Goal: Go to known website: Access a specific website the user already knows

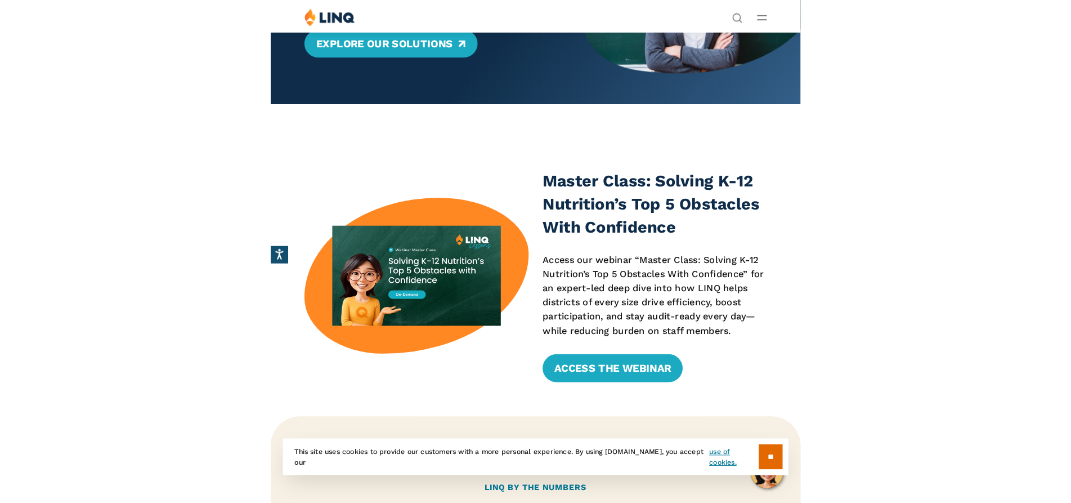
scroll to position [141, 0]
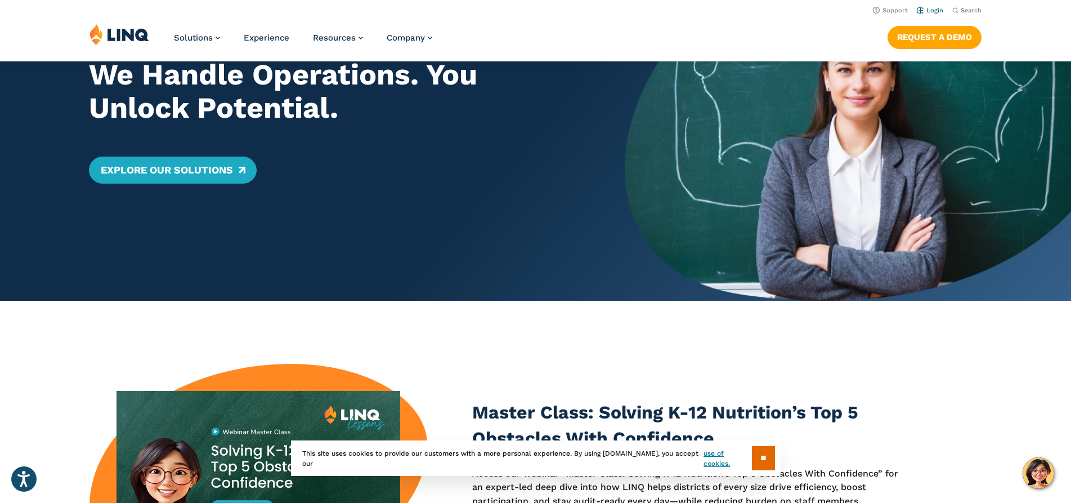
click at [513, 11] on link "Login" at bounding box center [930, 10] width 26 height 7
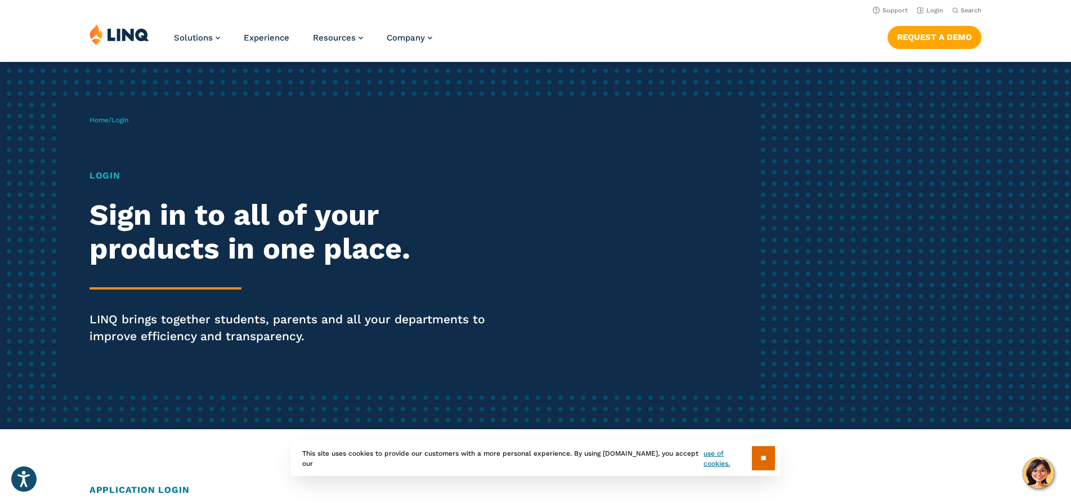
click at [119, 121] on span "Login" at bounding box center [119, 120] width 17 height 8
click at [128, 123] on span "Login" at bounding box center [119, 120] width 17 height 8
click at [121, 35] on img at bounding box center [119, 34] width 60 height 21
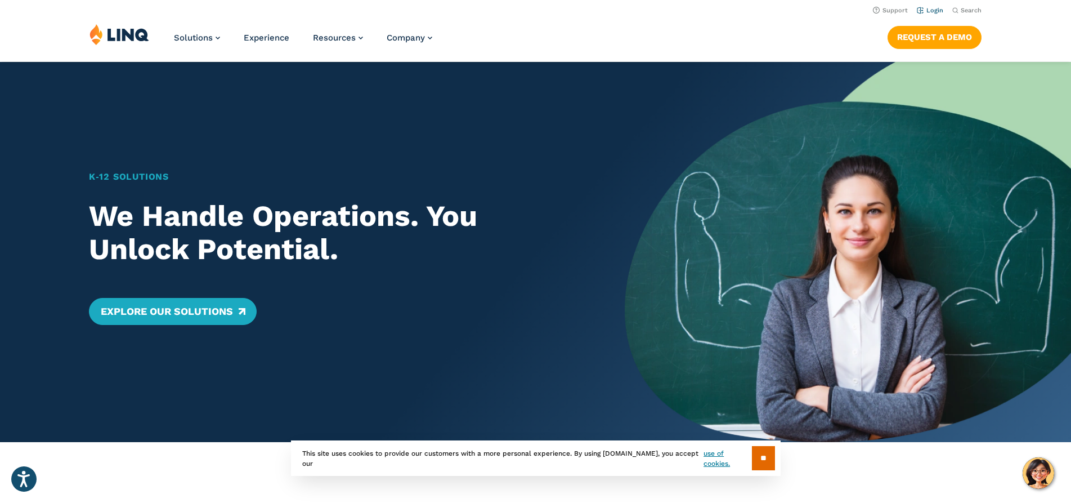
click at [928, 12] on link "Login" at bounding box center [930, 10] width 26 height 7
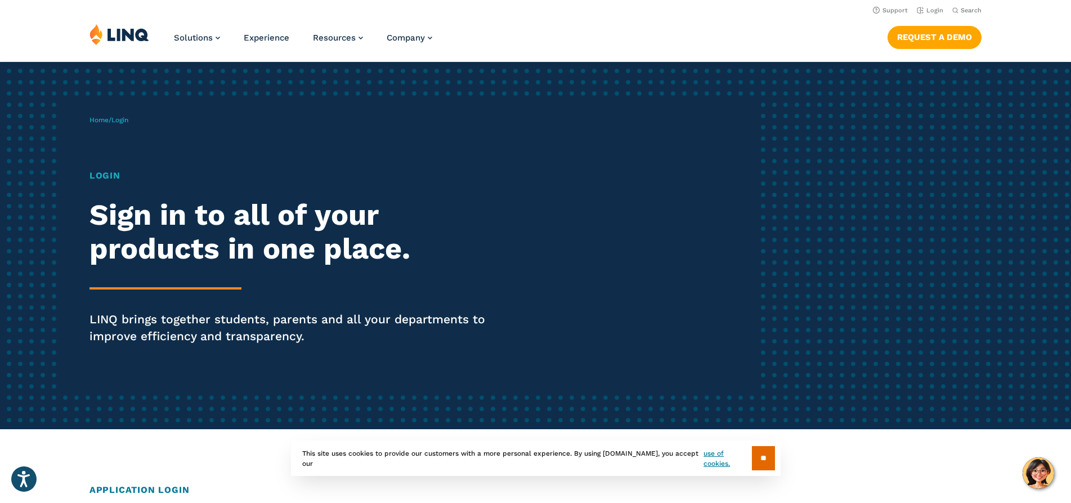
click at [109, 173] on h1 "Login" at bounding box center [295, 176] width 413 height 14
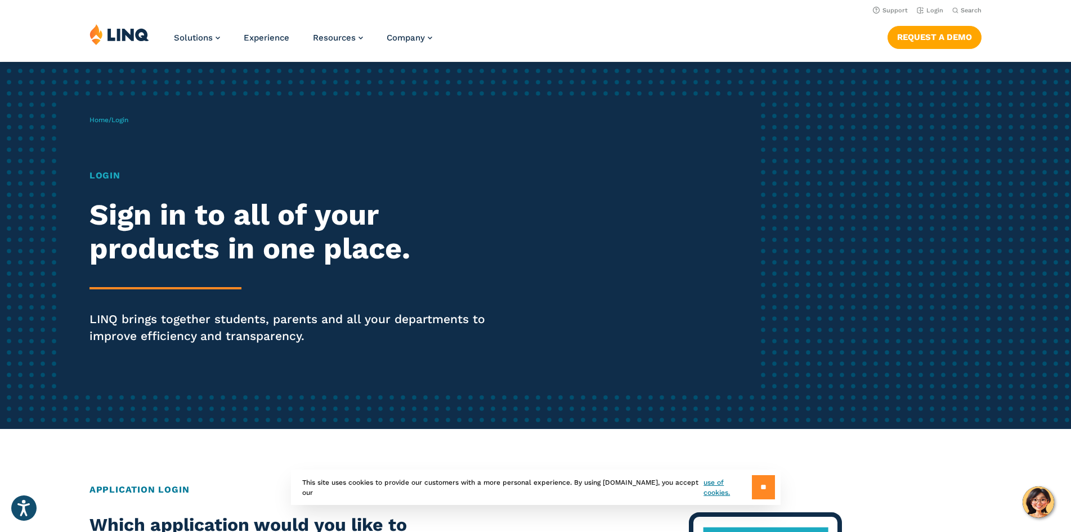
click at [762, 486] on input "**" at bounding box center [763, 487] width 23 height 24
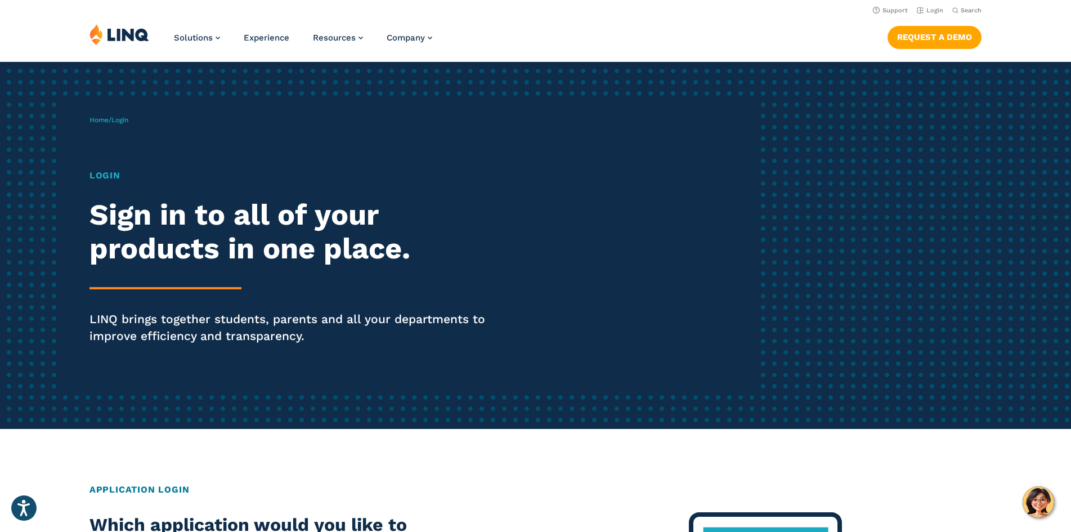
click at [111, 174] on h1 "Login" at bounding box center [295, 176] width 413 height 14
click at [108, 176] on h1 "Login" at bounding box center [295, 176] width 413 height 14
click at [120, 174] on h1 "Login" at bounding box center [295, 176] width 413 height 14
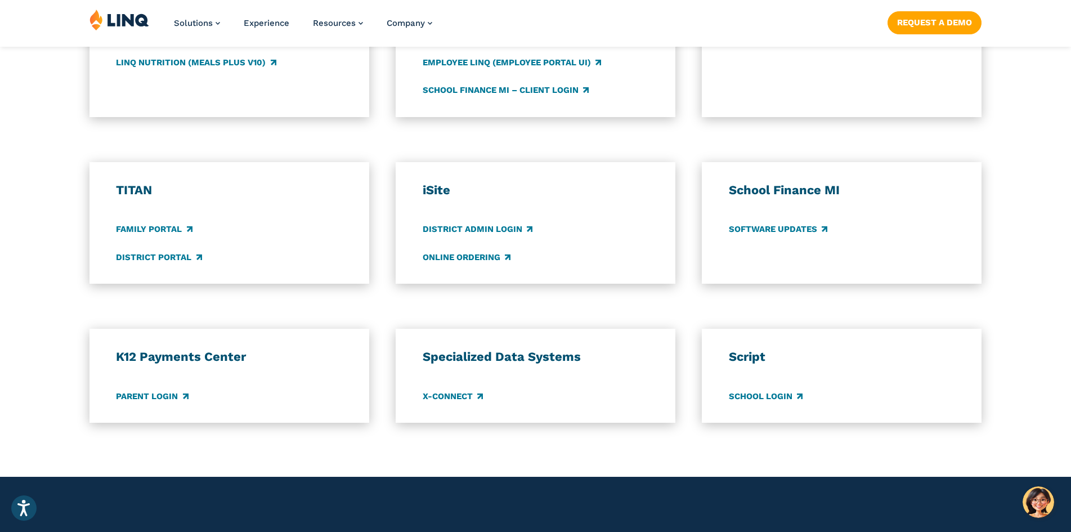
scroll to position [740, 0]
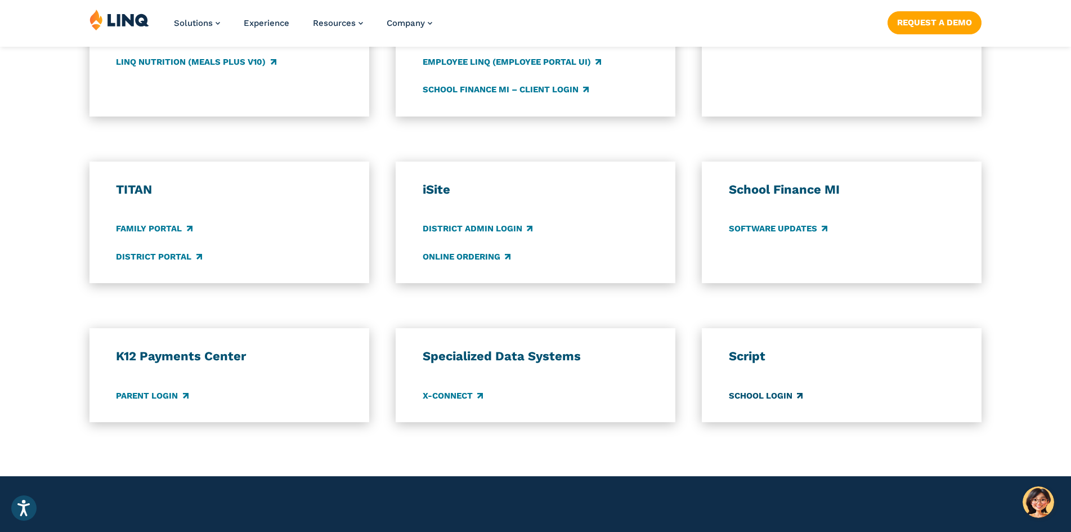
click at [769, 396] on link "School Login" at bounding box center [766, 396] width 74 height 12
click at [156, 62] on link "LINQ Nutrition (Meals Plus v10)" at bounding box center [196, 62] width 160 height 12
